Goal: Task Accomplishment & Management: Complete application form

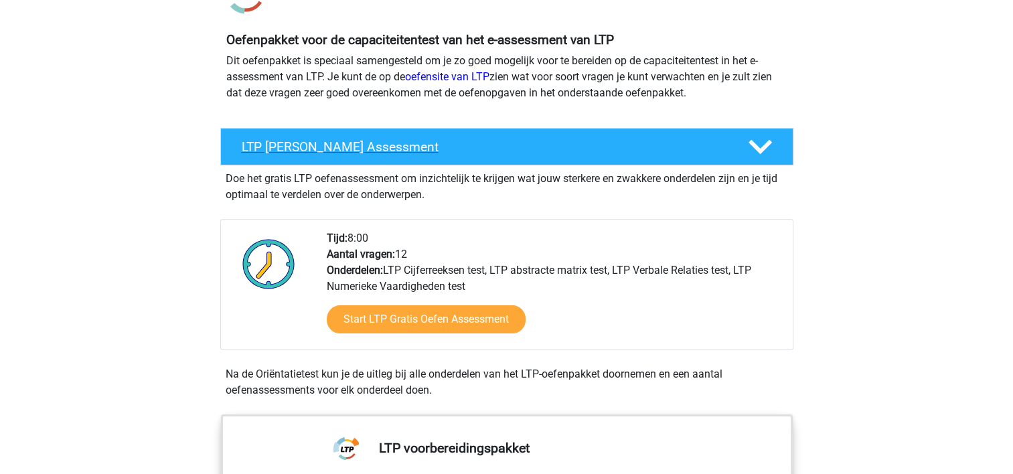
scroll to position [134, 0]
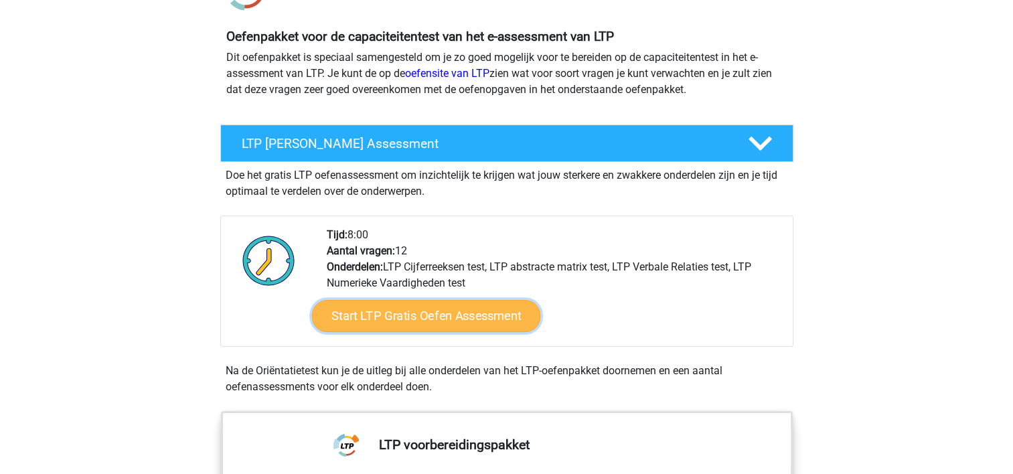
click at [441, 315] on link "Start LTP Gratis Oefen Assessment" at bounding box center [425, 316] width 229 height 32
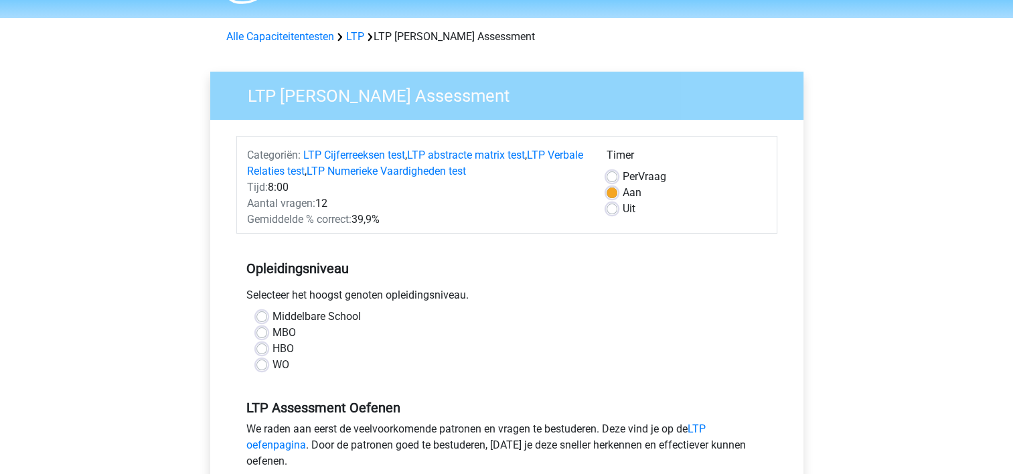
scroll to position [67, 0]
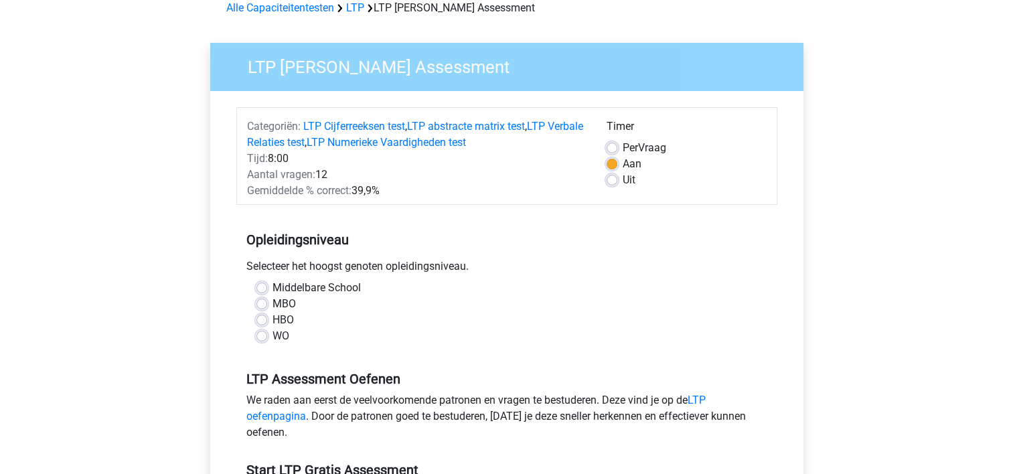
click at [272, 318] on label "HBO" at bounding box center [282, 320] width 21 height 16
click at [263, 318] on input "HBO" at bounding box center [261, 318] width 11 height 13
radio input "true"
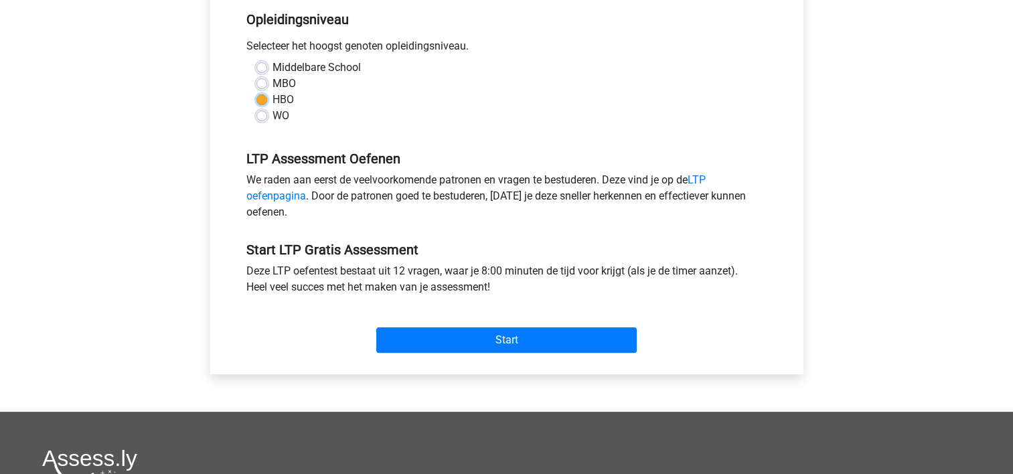
scroll to position [402, 0]
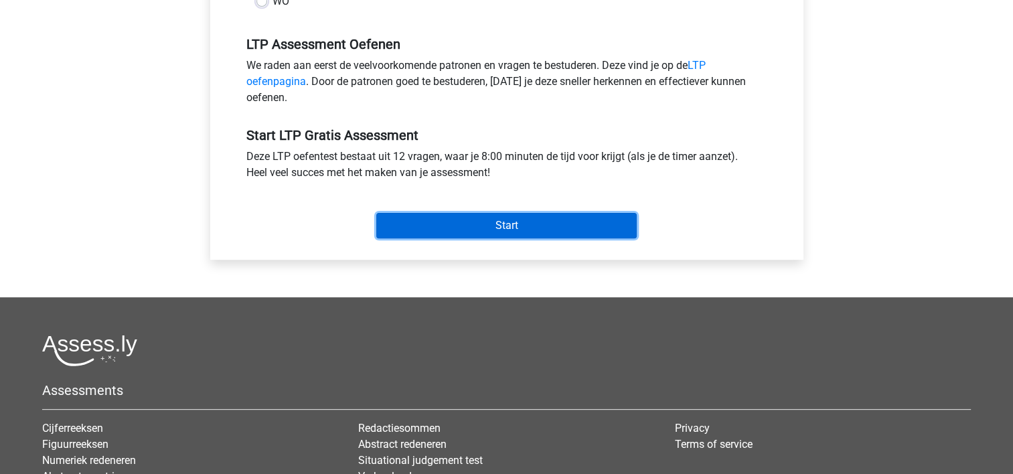
click at [491, 235] on input "Start" at bounding box center [506, 225] width 260 height 25
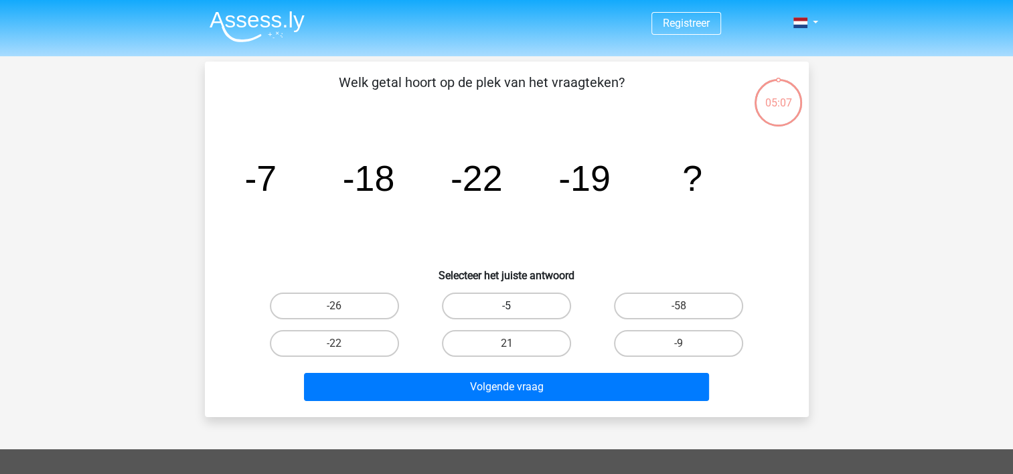
click at [542, 311] on label "-5" at bounding box center [506, 305] width 129 height 27
click at [515, 311] on input "-5" at bounding box center [510, 310] width 9 height 9
radio input "true"
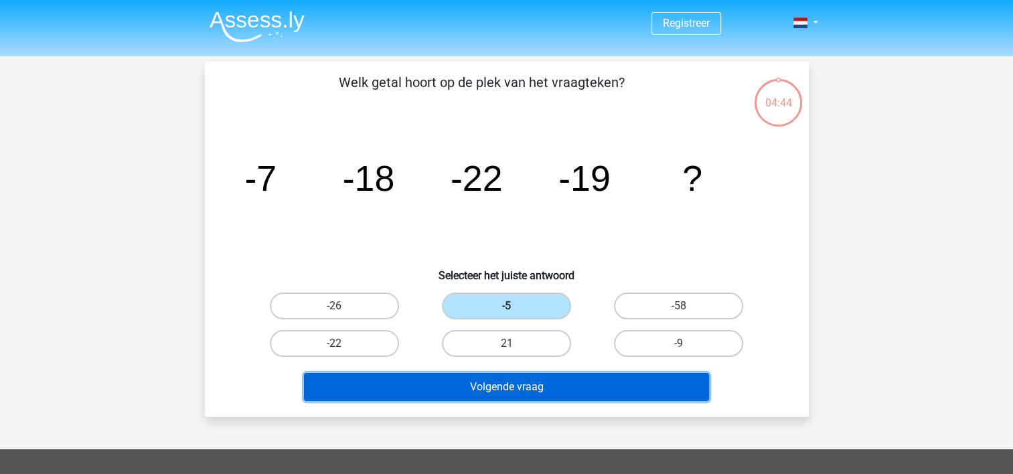
click at [555, 382] on button "Volgende vraag" at bounding box center [506, 387] width 405 height 28
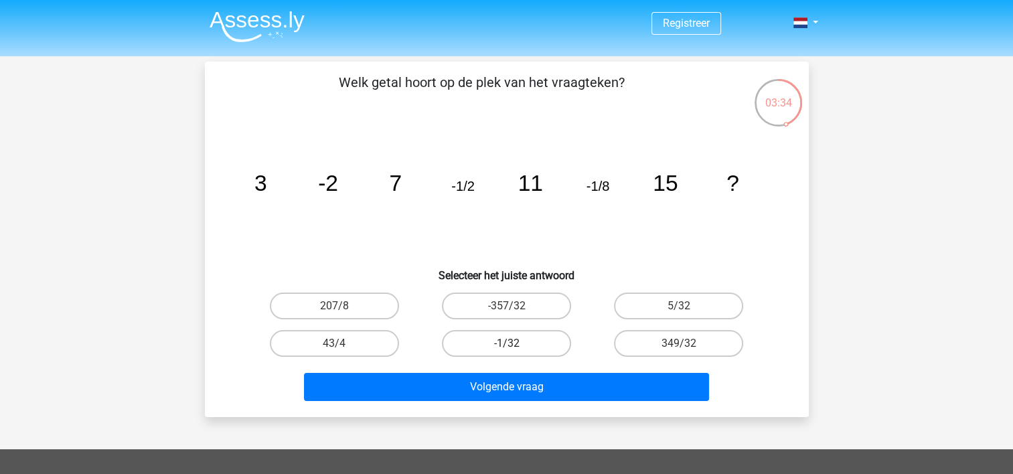
click at [550, 341] on label "-1/32" at bounding box center [506, 343] width 129 height 27
click at [515, 343] on input "-1/32" at bounding box center [510, 347] width 9 height 9
radio input "true"
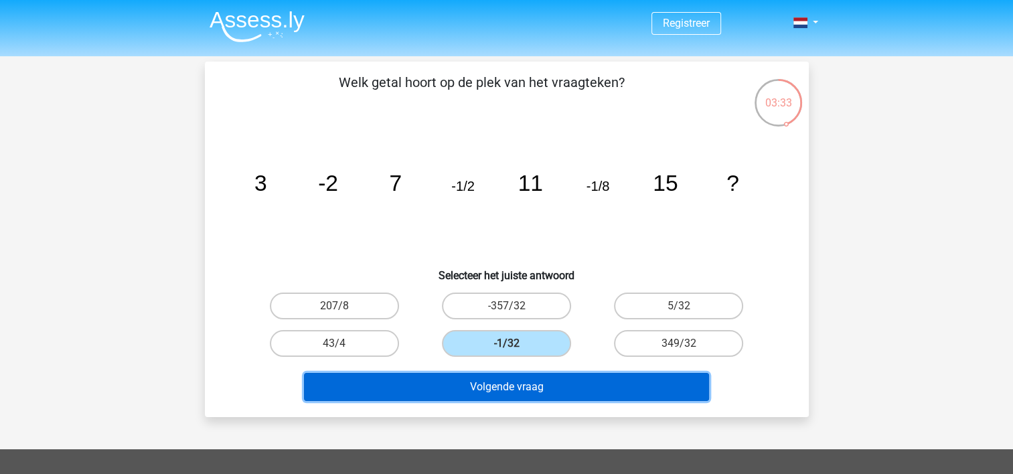
click at [545, 379] on button "Volgende vraag" at bounding box center [506, 387] width 405 height 28
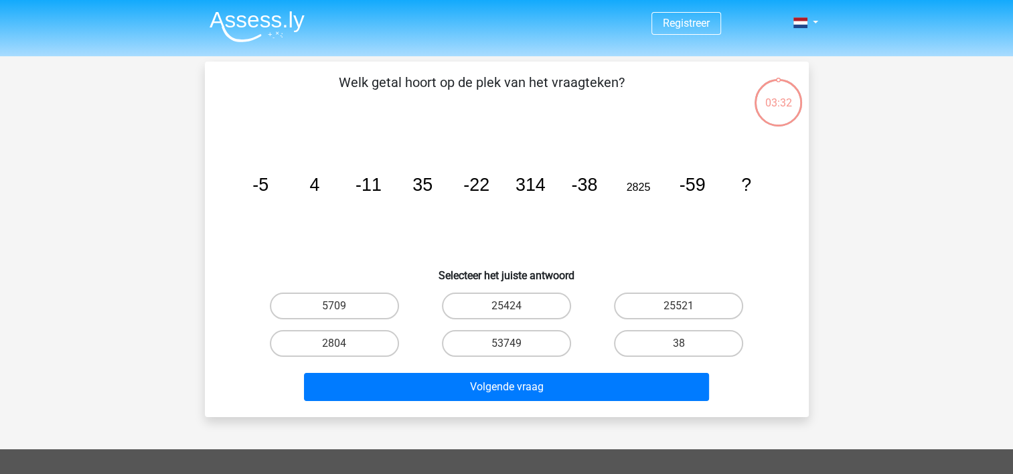
scroll to position [62, 0]
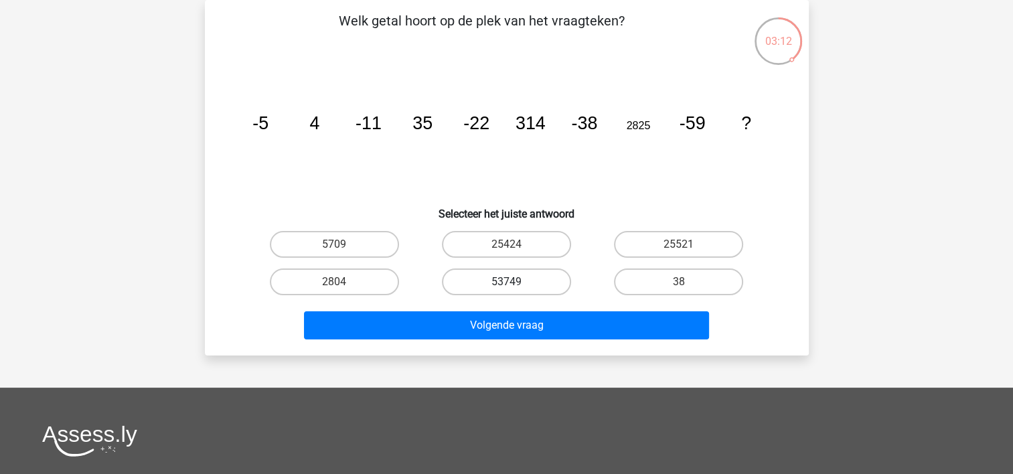
click at [534, 274] on label "53749" at bounding box center [506, 281] width 129 height 27
click at [515, 282] on input "53749" at bounding box center [510, 286] width 9 height 9
radio input "true"
click at [527, 302] on div "Volgende vraag" at bounding box center [506, 322] width 561 height 44
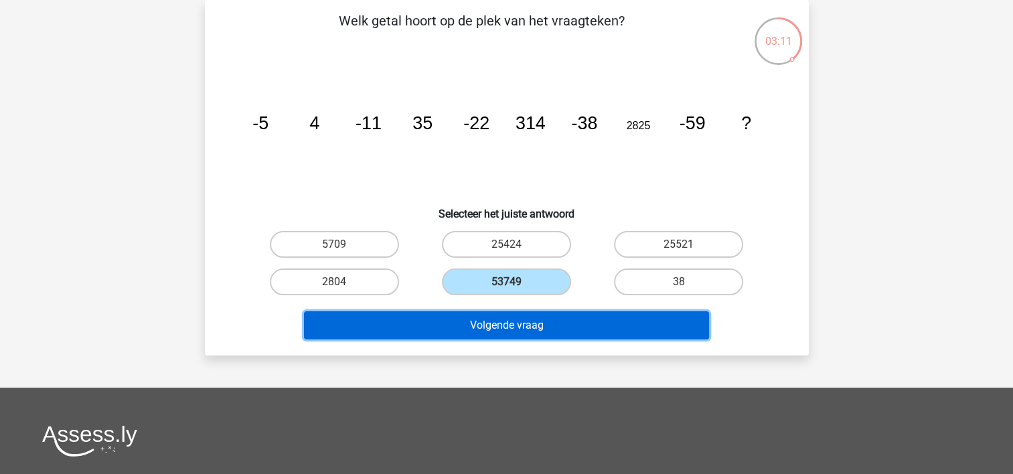
click at [525, 321] on button "Volgende vraag" at bounding box center [506, 325] width 405 height 28
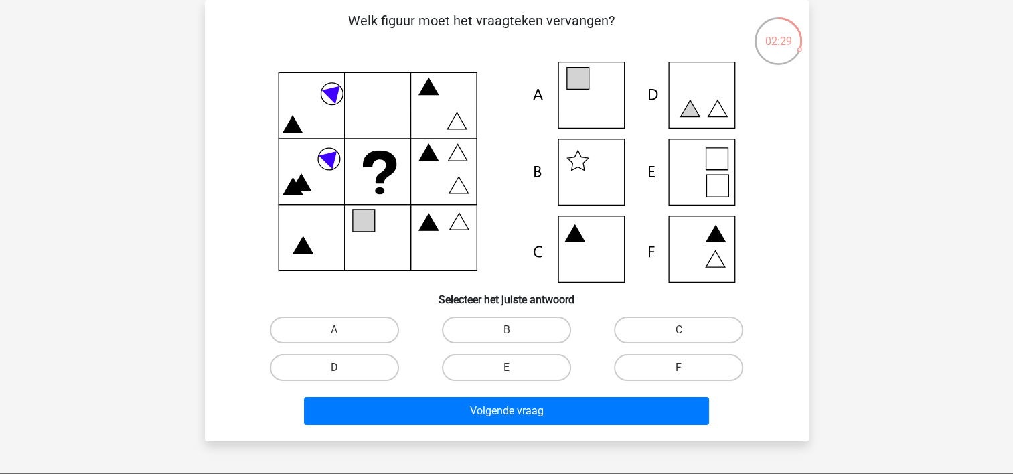
click at [606, 107] on icon at bounding box center [506, 172] width 539 height 221
click at [712, 171] on icon at bounding box center [506, 172] width 539 height 221
click at [526, 358] on label "E" at bounding box center [506, 367] width 129 height 27
click at [515, 367] on input "E" at bounding box center [510, 371] width 9 height 9
radio input "true"
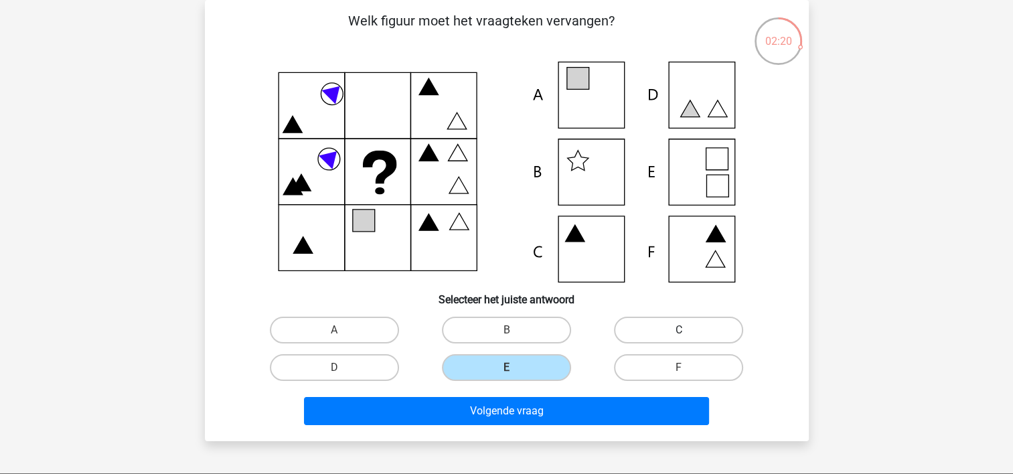
click at [656, 335] on label "C" at bounding box center [678, 330] width 129 height 27
click at [679, 335] on input "C" at bounding box center [683, 334] width 9 height 9
radio input "true"
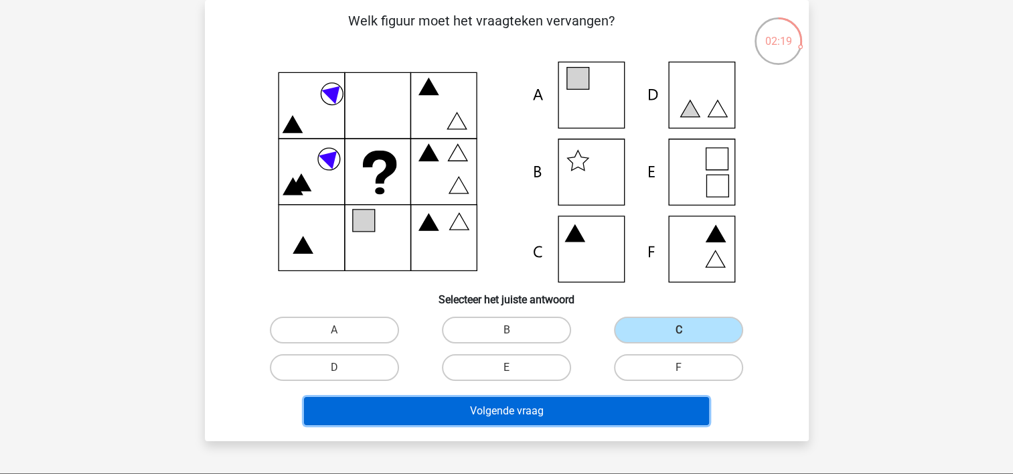
click at [584, 410] on button "Volgende vraag" at bounding box center [506, 411] width 405 height 28
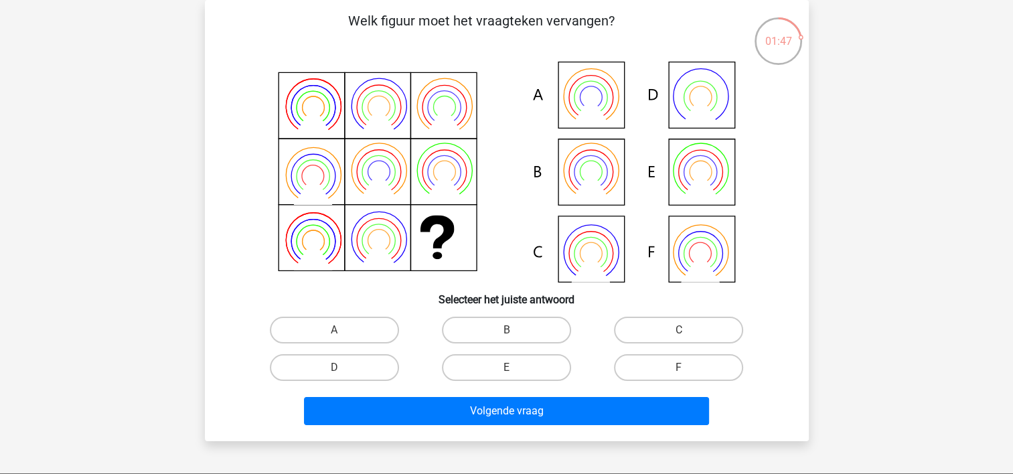
click at [598, 149] on icon at bounding box center [506, 172] width 539 height 221
click at [522, 329] on label "B" at bounding box center [506, 330] width 129 height 27
click at [515, 330] on input "B" at bounding box center [510, 334] width 9 height 9
radio input "true"
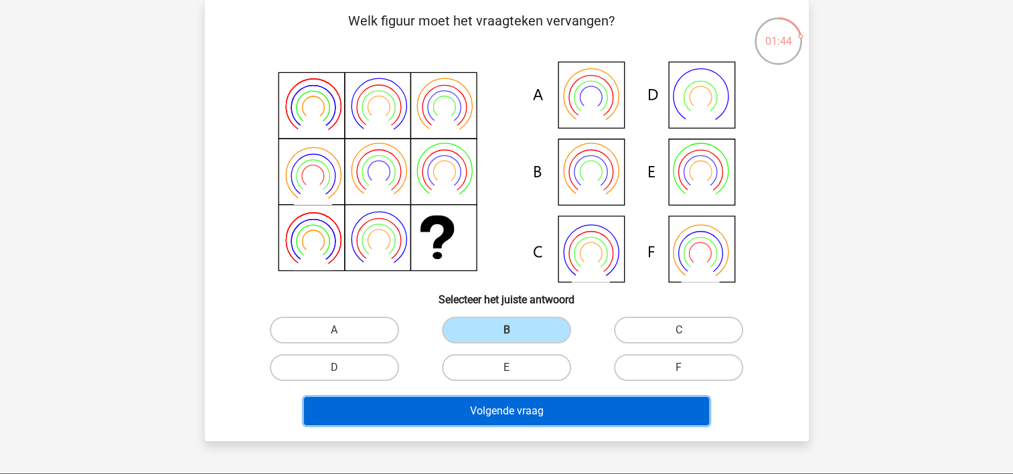
click at [534, 419] on button "Volgende vraag" at bounding box center [506, 411] width 405 height 28
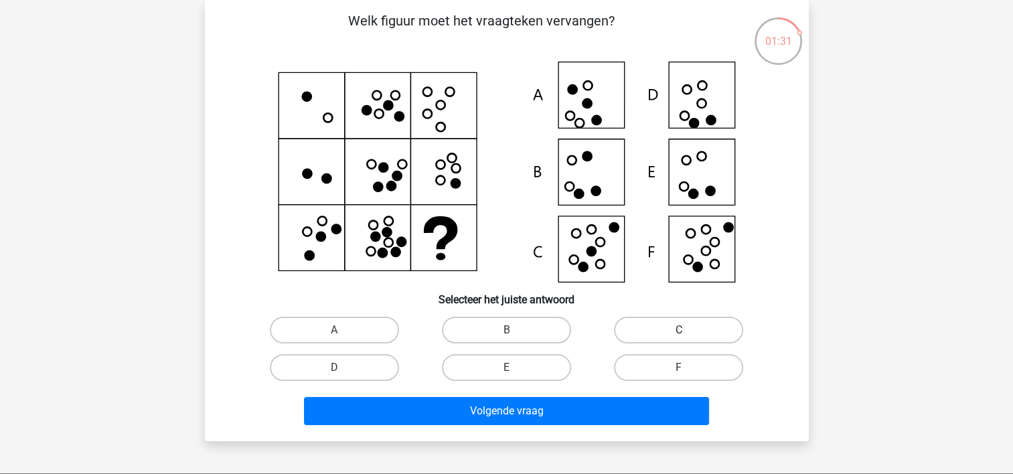
click at [684, 328] on label "C" at bounding box center [678, 330] width 129 height 27
click at [684, 330] on input "C" at bounding box center [683, 334] width 9 height 9
radio input "true"
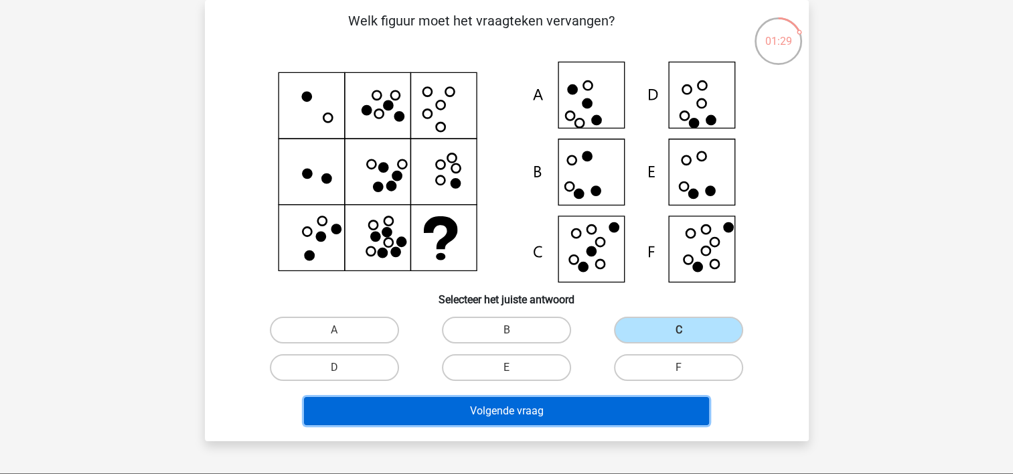
click at [507, 410] on button "Volgende vraag" at bounding box center [506, 411] width 405 height 28
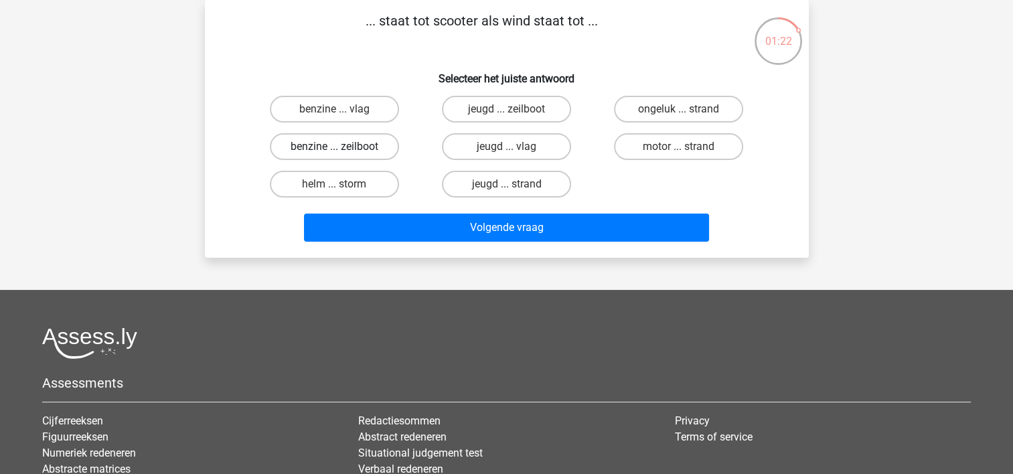
click at [360, 139] on label "benzine ... zeilboot" at bounding box center [334, 146] width 129 height 27
click at [343, 147] on input "benzine ... zeilboot" at bounding box center [338, 151] width 9 height 9
radio input "true"
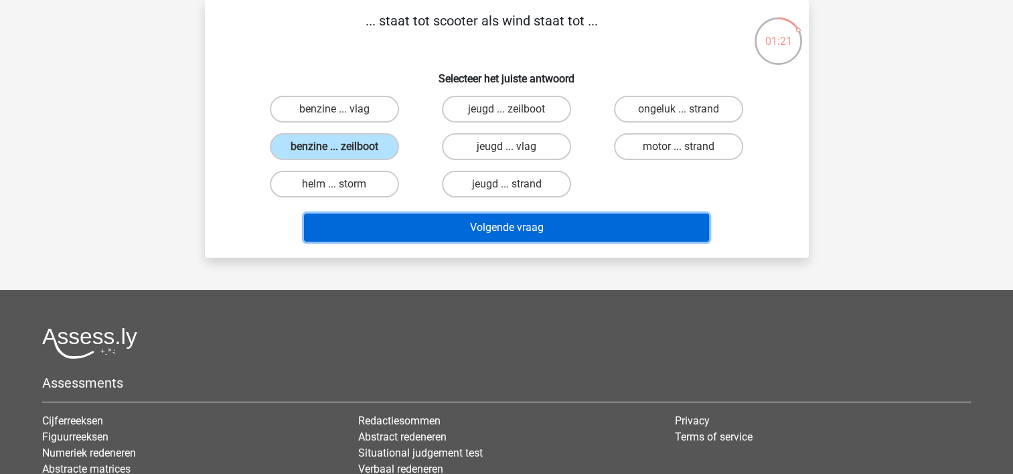
click at [454, 230] on button "Volgende vraag" at bounding box center [506, 227] width 405 height 28
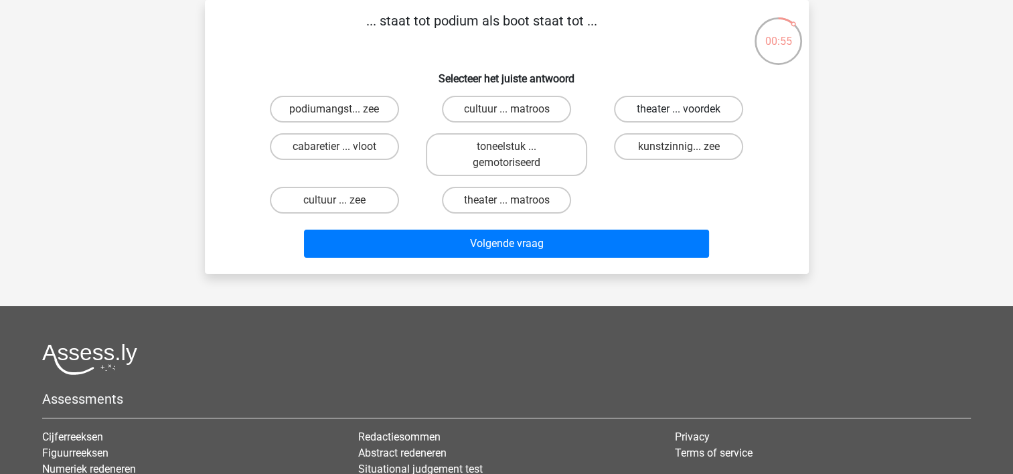
click at [670, 108] on label "theater ... voordek" at bounding box center [678, 109] width 129 height 27
click at [679, 109] on input "theater ... voordek" at bounding box center [683, 113] width 9 height 9
radio input "true"
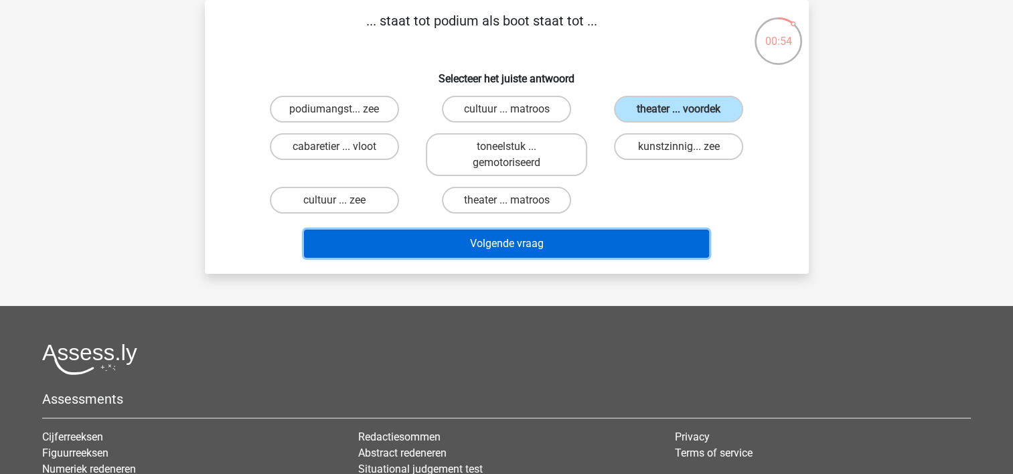
click at [553, 247] on button "Volgende vraag" at bounding box center [506, 244] width 405 height 28
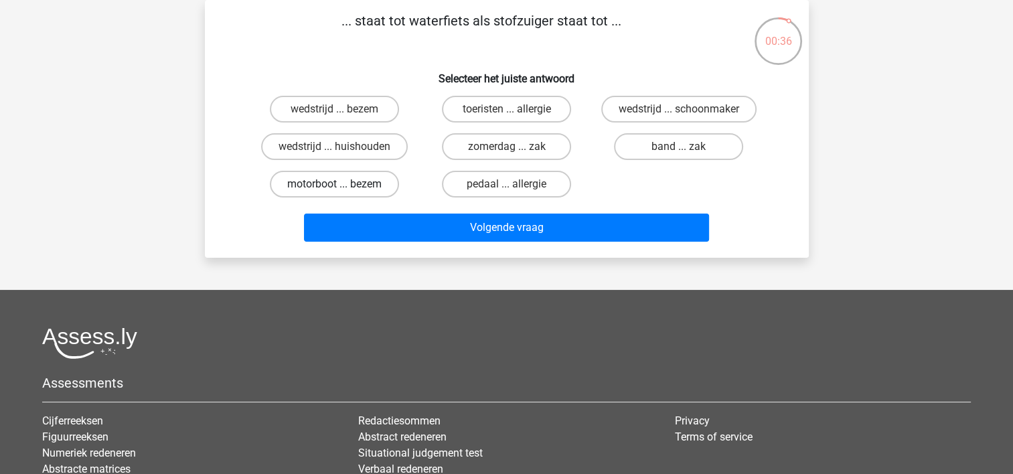
click at [333, 185] on label "motorboot ... bezem" at bounding box center [334, 184] width 129 height 27
click at [334, 185] on input "motorboot ... bezem" at bounding box center [338, 188] width 9 height 9
radio input "true"
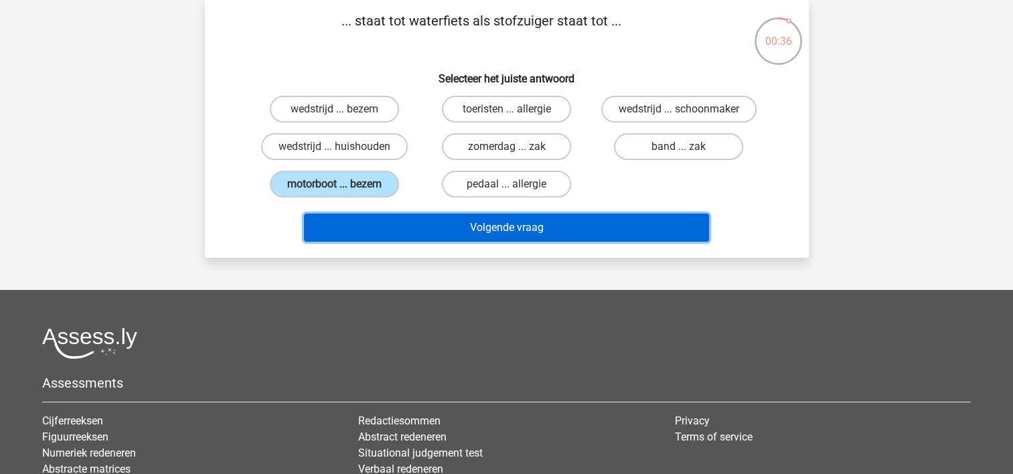
click at [452, 214] on button "Volgende vraag" at bounding box center [506, 227] width 405 height 28
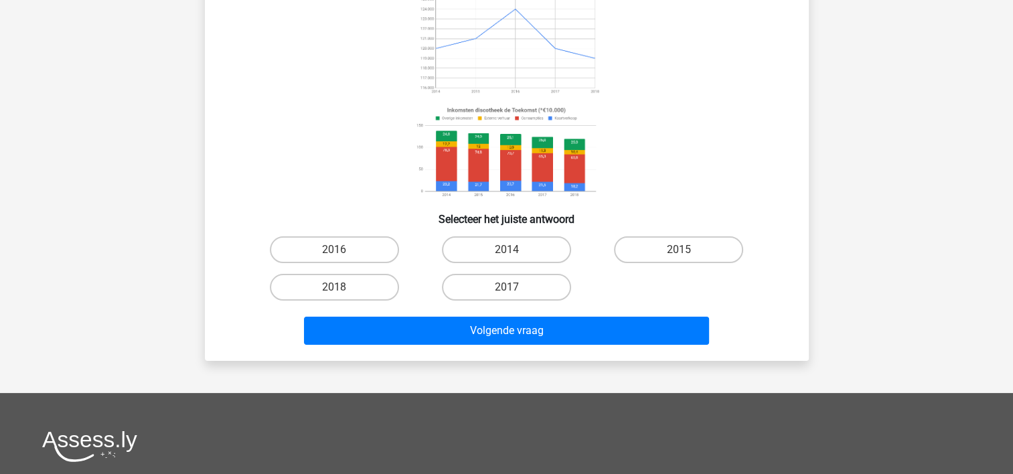
scroll to position [134, 0]
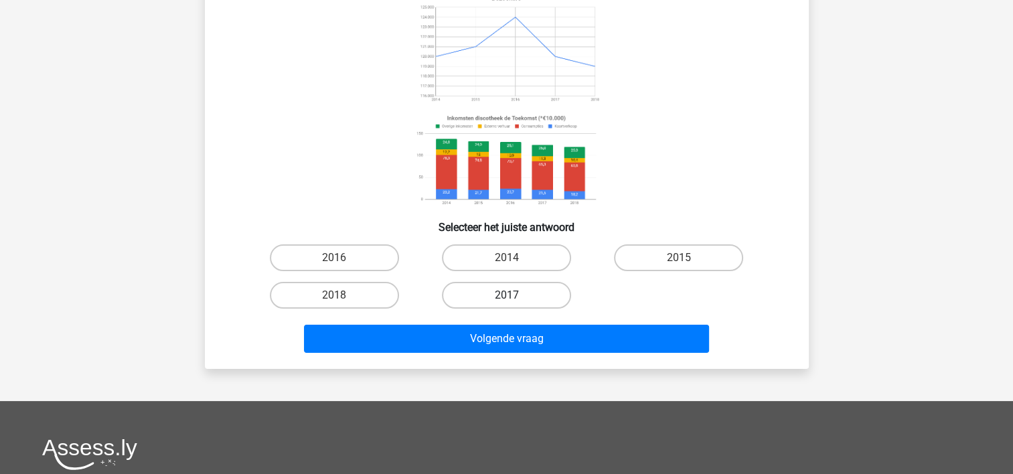
click at [527, 297] on label "2017" at bounding box center [506, 295] width 129 height 27
click at [515, 297] on input "2017" at bounding box center [510, 299] width 9 height 9
radio input "true"
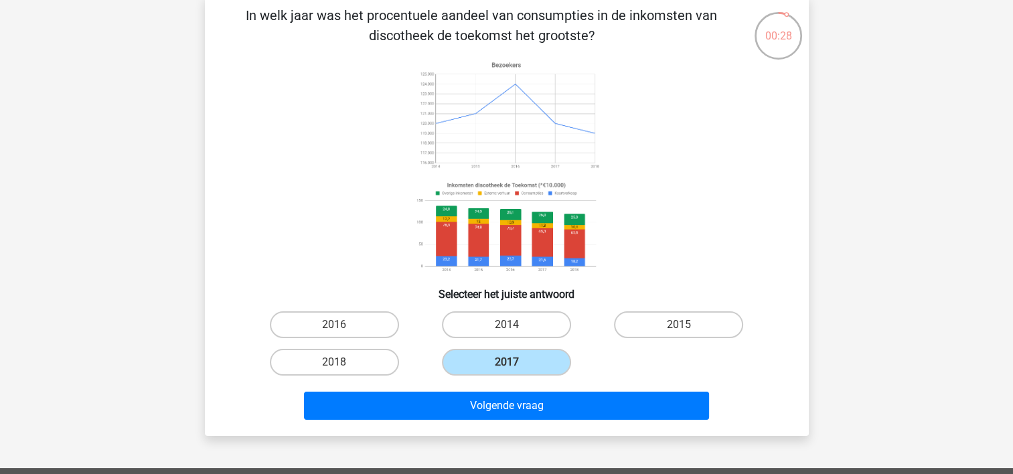
scroll to position [0, 0]
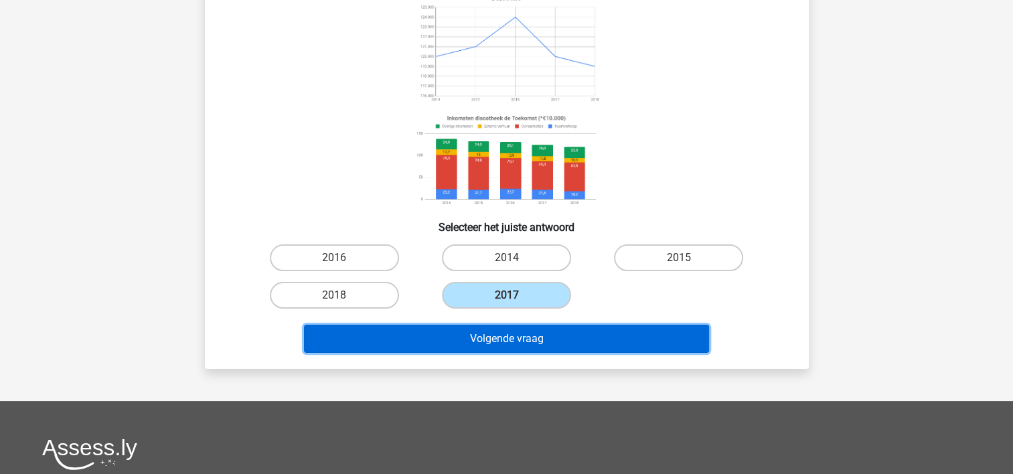
click at [535, 325] on button "Volgende vraag" at bounding box center [506, 339] width 405 height 28
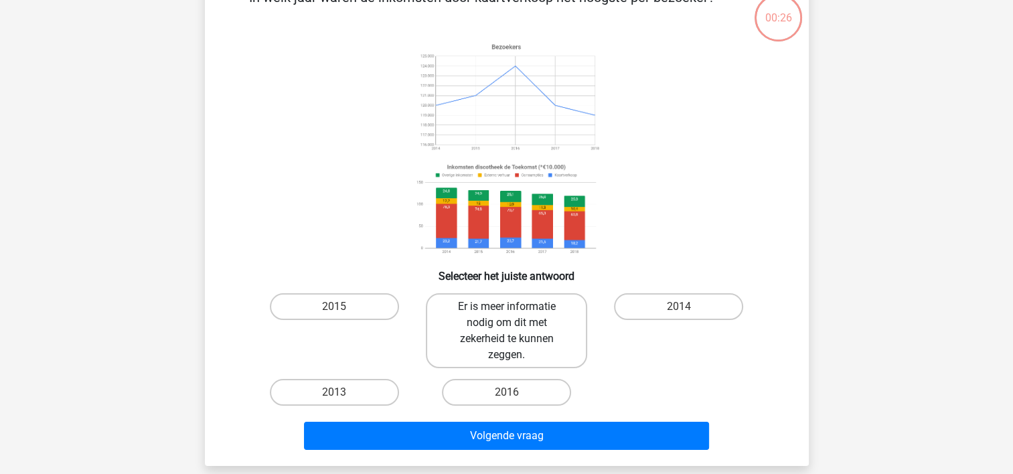
scroll to position [62, 0]
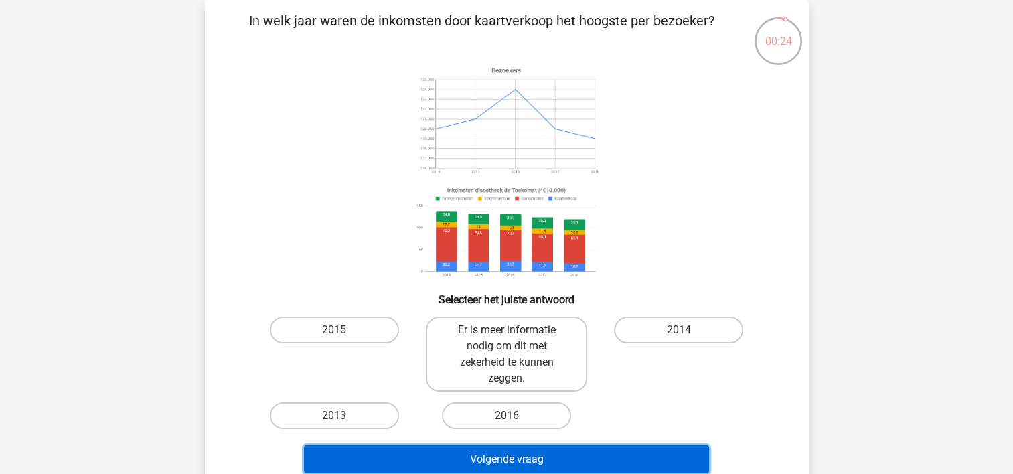
click at [527, 450] on button "Volgende vraag" at bounding box center [506, 459] width 405 height 28
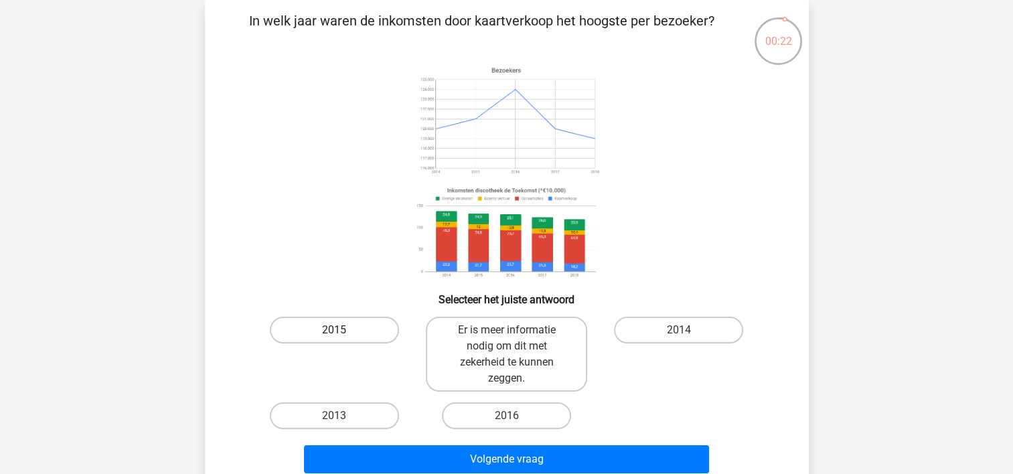
click at [361, 324] on label "2015" at bounding box center [334, 330] width 129 height 27
click at [343, 330] on input "2015" at bounding box center [338, 334] width 9 height 9
radio input "true"
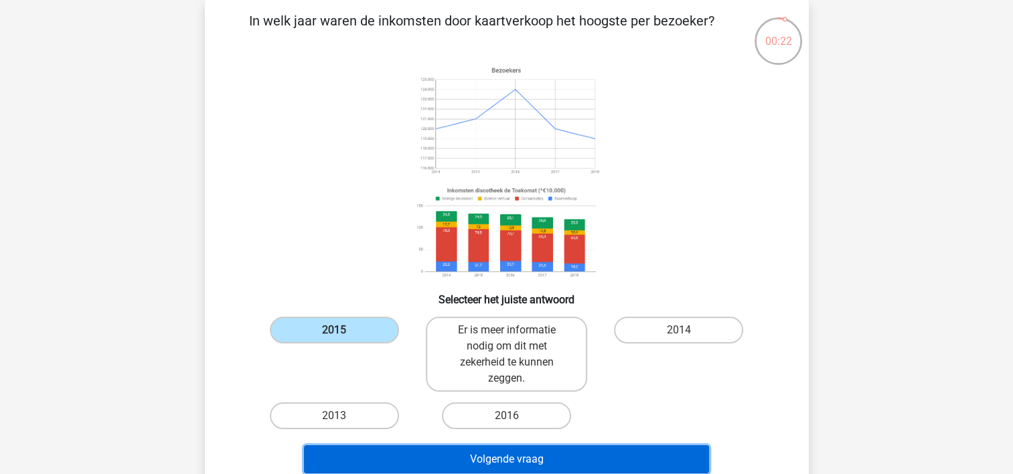
click at [498, 461] on button "Volgende vraag" at bounding box center [506, 459] width 405 height 28
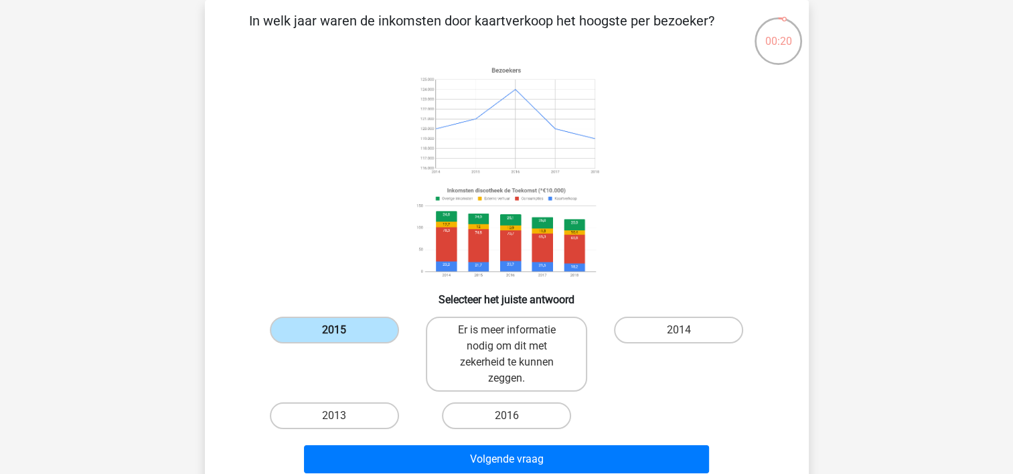
click at [362, 334] on label "2015" at bounding box center [334, 330] width 129 height 27
click at [343, 334] on input "2015" at bounding box center [338, 334] width 9 height 9
click at [356, 331] on label "2015" at bounding box center [334, 330] width 129 height 27
click at [343, 331] on input "2015" at bounding box center [338, 334] width 9 height 9
click at [324, 428] on div "2013" at bounding box center [334, 415] width 172 height 37
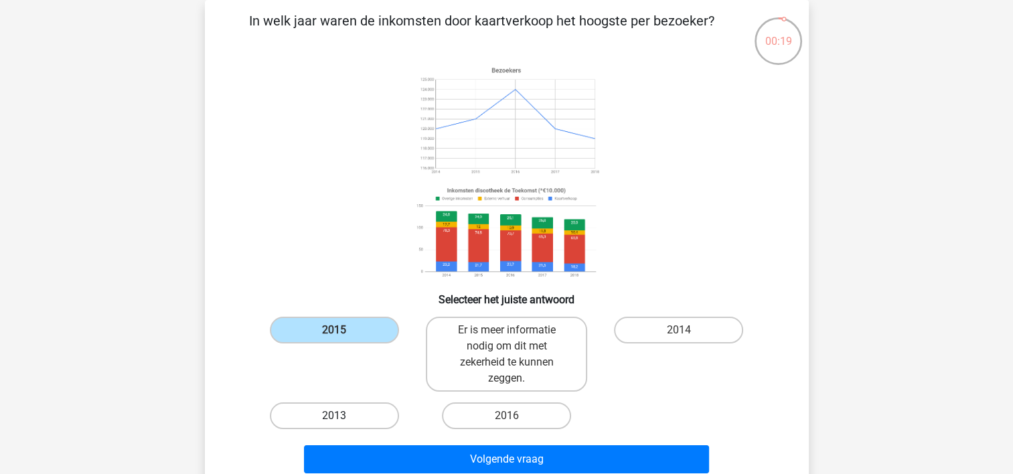
click at [319, 416] on label "2013" at bounding box center [334, 415] width 129 height 27
click at [334, 416] on input "2013" at bounding box center [338, 420] width 9 height 9
radio input "true"
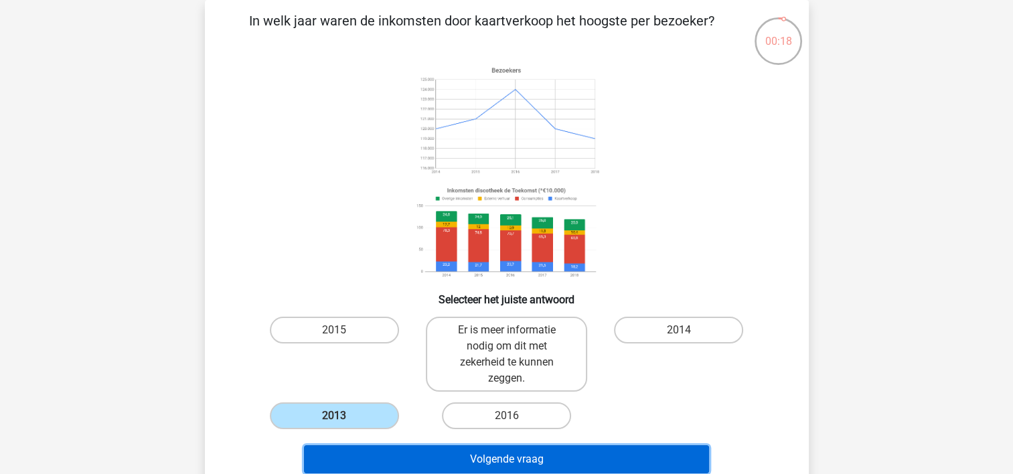
click at [499, 464] on button "Volgende vraag" at bounding box center [506, 459] width 405 height 28
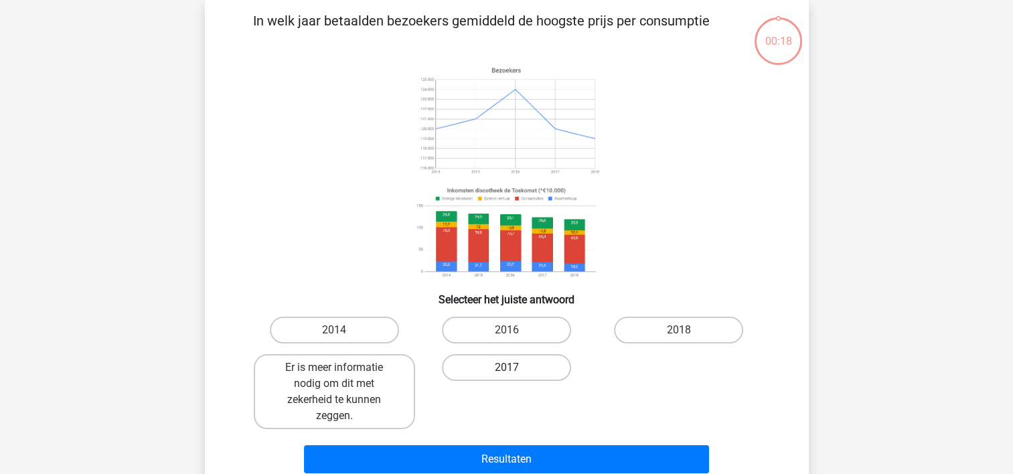
click at [493, 365] on label "2017" at bounding box center [506, 367] width 129 height 27
click at [506, 367] on input "2017" at bounding box center [510, 371] width 9 height 9
radio input "true"
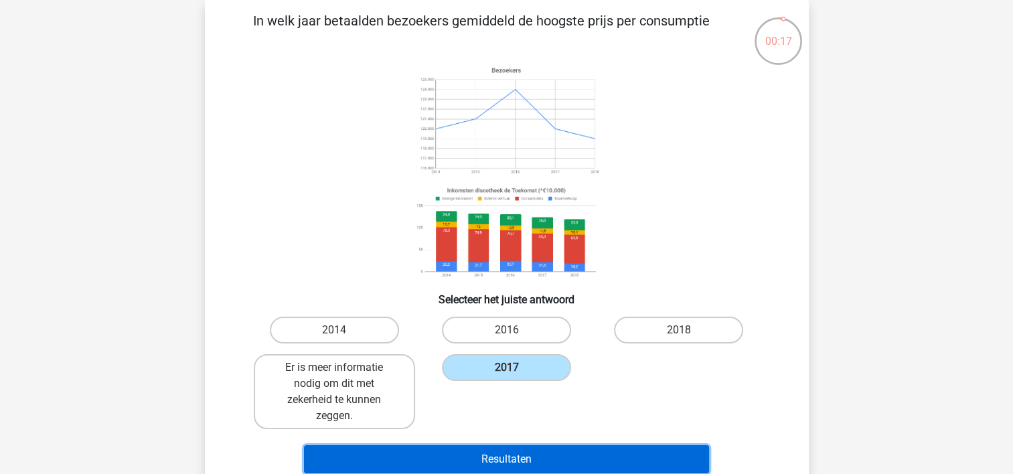
click at [567, 449] on button "Resultaten" at bounding box center [506, 459] width 405 height 28
